Goal: Task Accomplishment & Management: Use online tool/utility

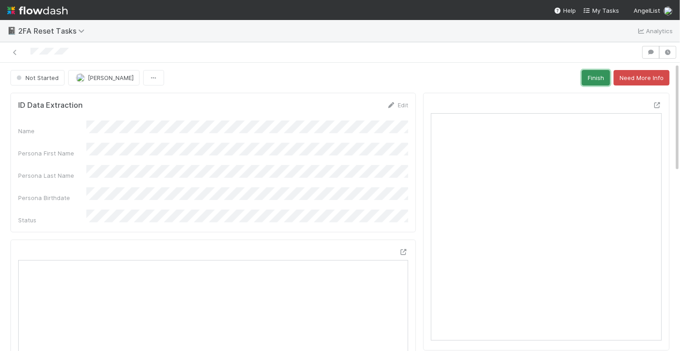
click at [599, 75] on button "Finish" at bounding box center [596, 77] width 28 height 15
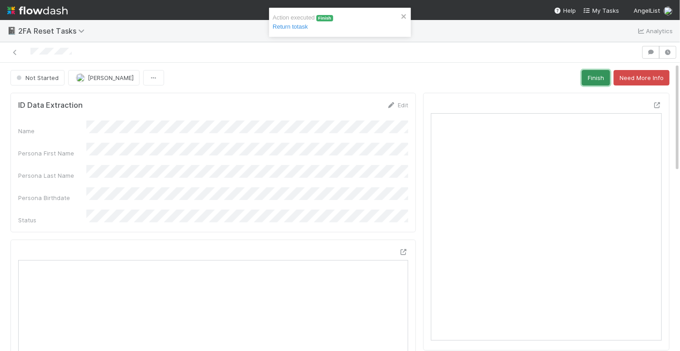
click at [586, 75] on button "Finish" at bounding box center [596, 77] width 28 height 15
click at [592, 77] on button "Finish" at bounding box center [596, 77] width 28 height 15
click at [598, 75] on button "Finish" at bounding box center [596, 77] width 28 height 15
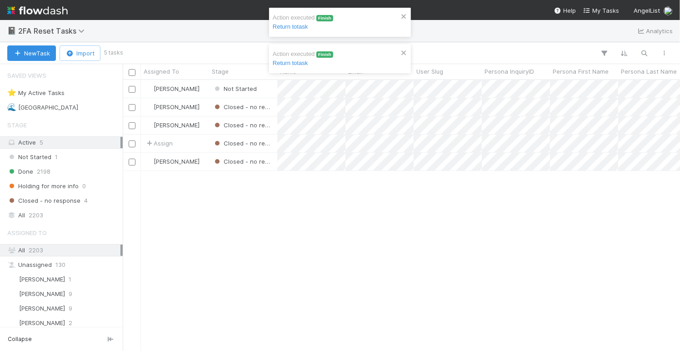
scroll to position [270, 557]
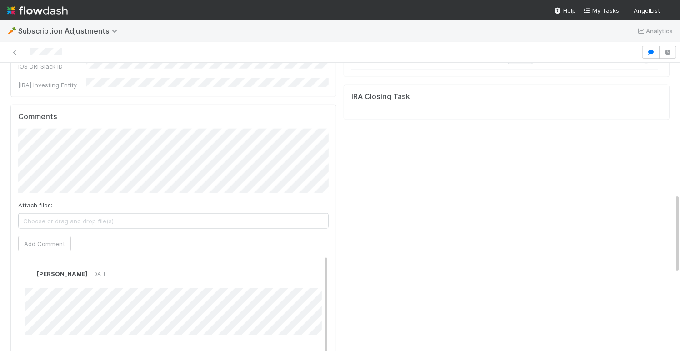
scroll to position [469, 0]
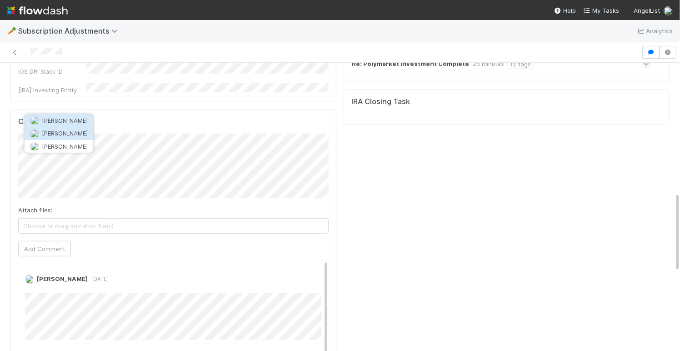
click at [73, 129] on span "[PERSON_NAME]" at bounding box center [65, 132] width 46 height 7
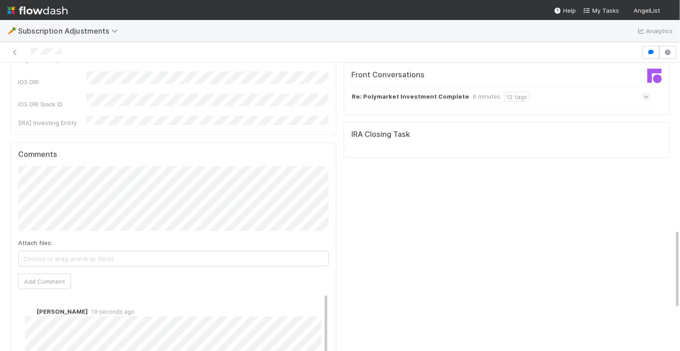
scroll to position [423, 0]
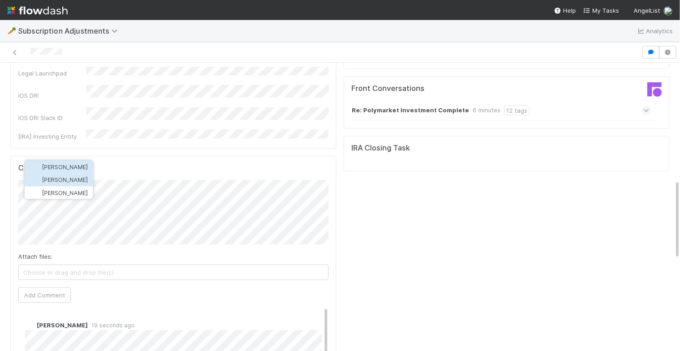
click at [80, 179] on span "[PERSON_NAME]" at bounding box center [65, 179] width 46 height 7
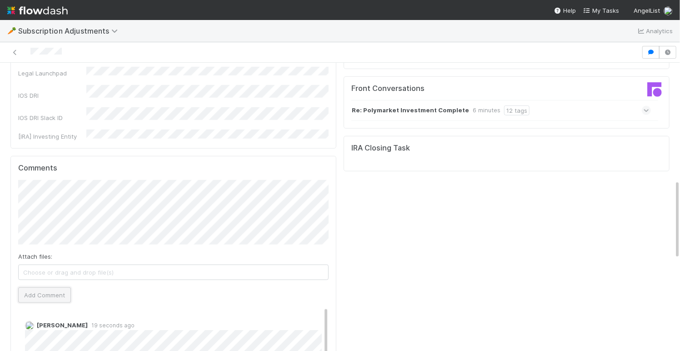
click at [47, 287] on button "Add Comment" at bounding box center [44, 294] width 53 height 15
